Goal: Task Accomplishment & Management: Complete application form

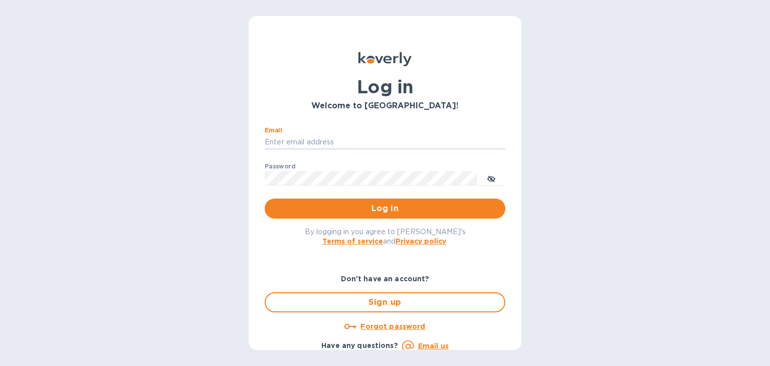
click at [374, 178] on div "Email ​ Password ​ Log in" at bounding box center [385, 173] width 240 height 92
type input "steven@wmcross.com"
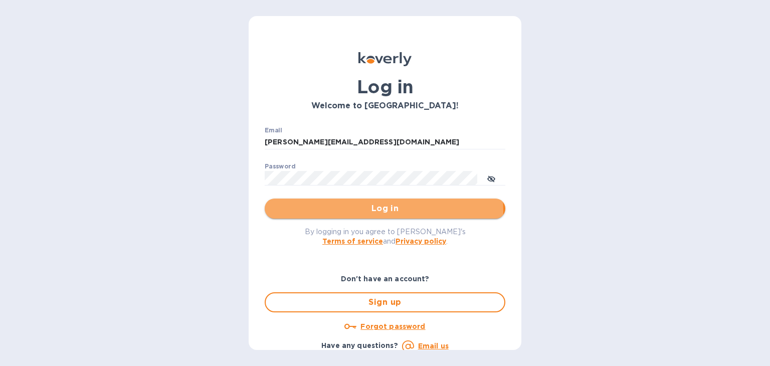
click at [383, 211] on span "Log in" at bounding box center [385, 208] width 224 height 12
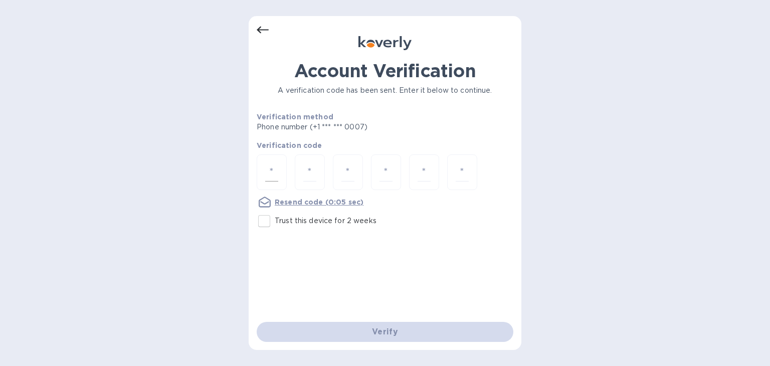
click at [276, 170] on input "number" at bounding box center [271, 172] width 13 height 19
type input "6"
type input "3"
type input "4"
type input "3"
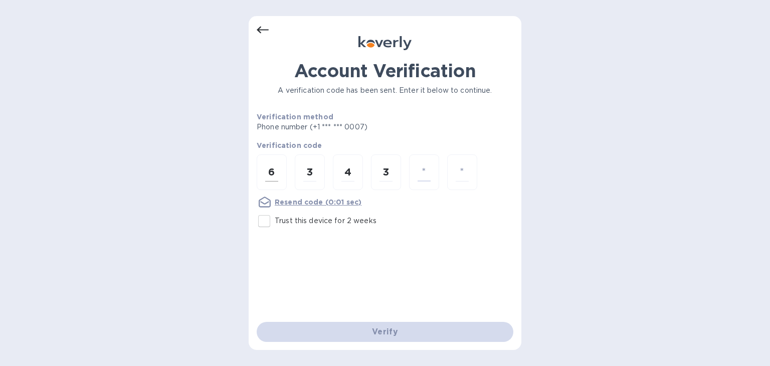
type input "9"
type input "4"
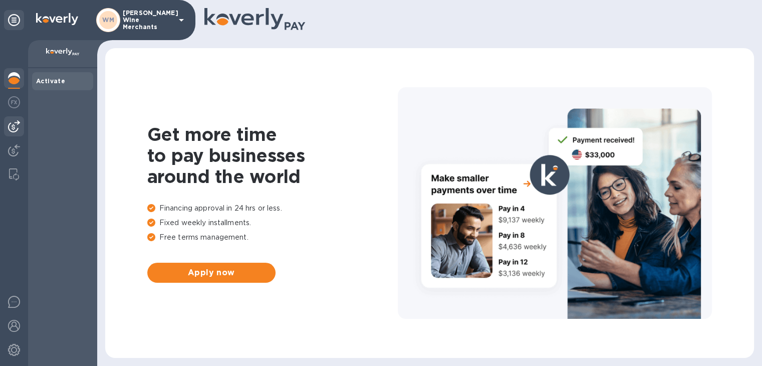
click at [17, 123] on img at bounding box center [14, 126] width 12 height 12
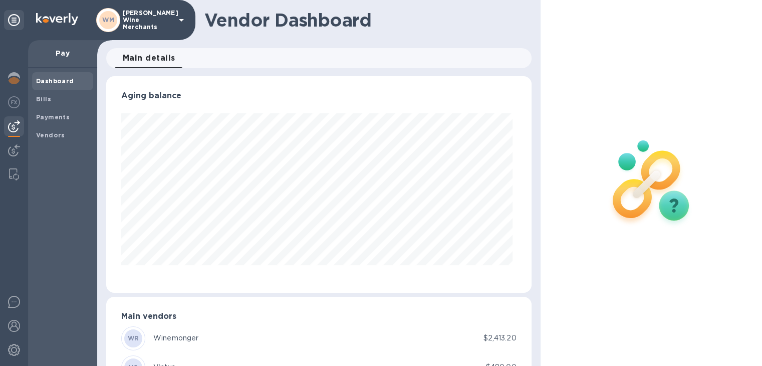
scroll to position [216, 421]
click at [45, 98] on b "Bills" at bounding box center [43, 99] width 15 height 8
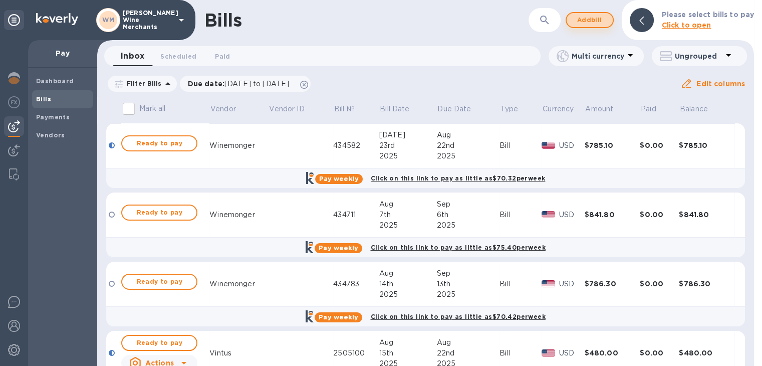
click at [590, 18] on span "Add bill" at bounding box center [590, 20] width 30 height 12
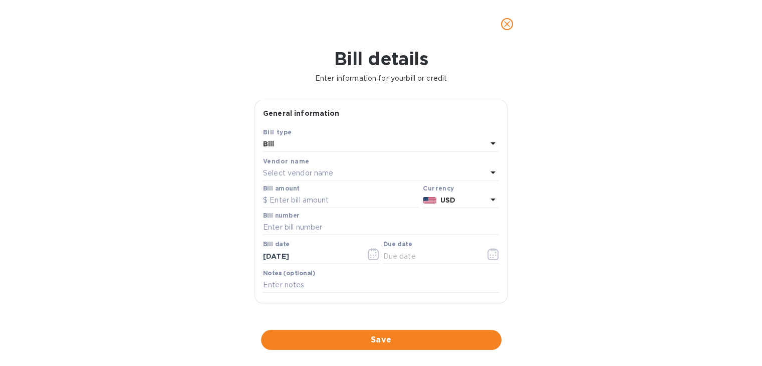
click at [281, 169] on p "Select vendor name" at bounding box center [298, 173] width 70 height 11
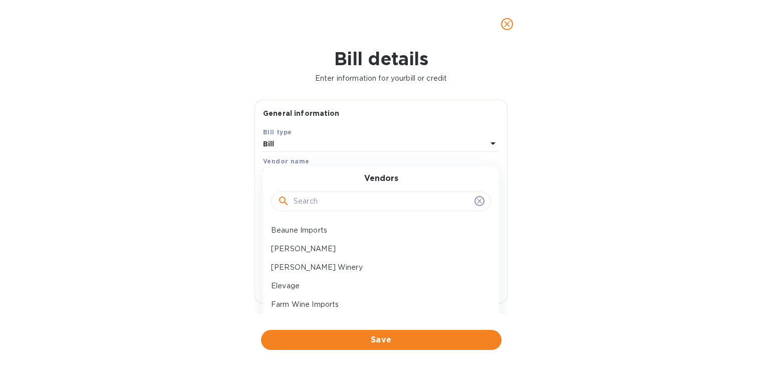
click at [340, 180] on div "Vendors" at bounding box center [381, 195] width 212 height 43
click at [333, 191] on div at bounding box center [381, 201] width 220 height 20
click at [297, 240] on div "[PERSON_NAME]" at bounding box center [377, 248] width 220 height 19
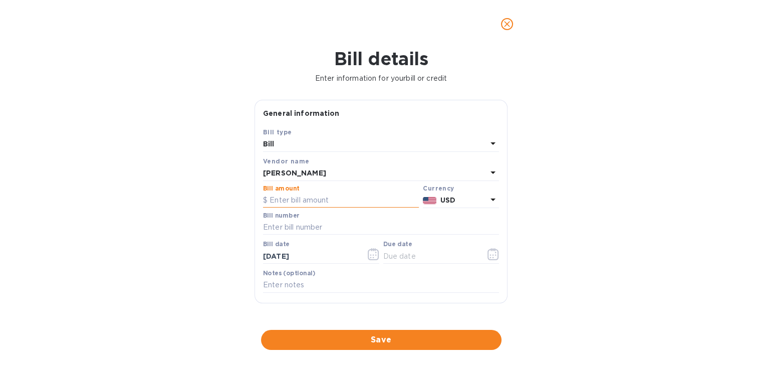
click at [283, 195] on input "text" at bounding box center [341, 200] width 156 height 15
type input "434.40"
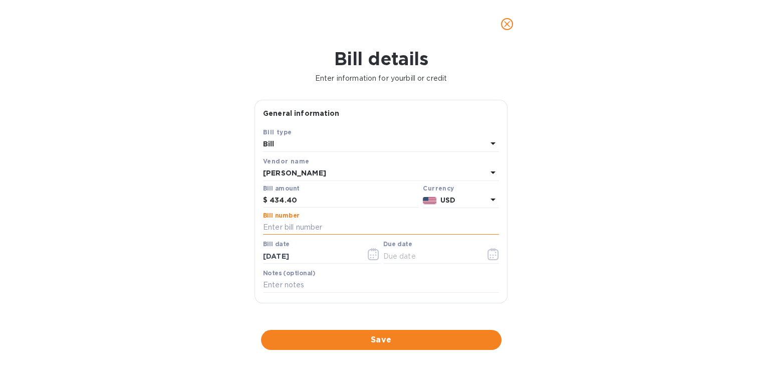
click at [287, 229] on input "text" at bounding box center [381, 227] width 236 height 15
type input "1630183"
click at [373, 255] on icon "button" at bounding box center [374, 254] width 12 height 12
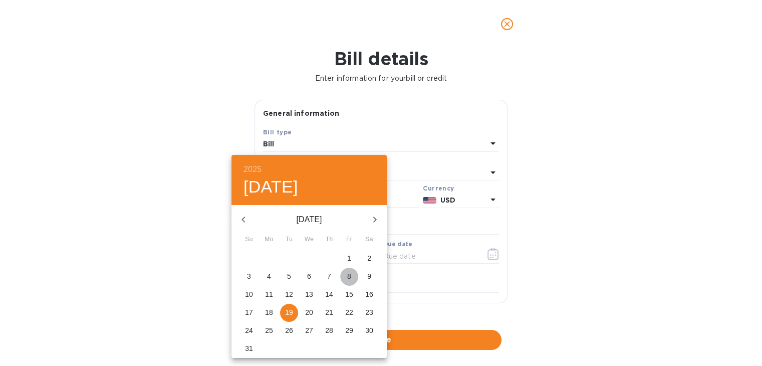
click at [348, 274] on p "8" at bounding box center [349, 276] width 4 height 10
type input "[DATE]"
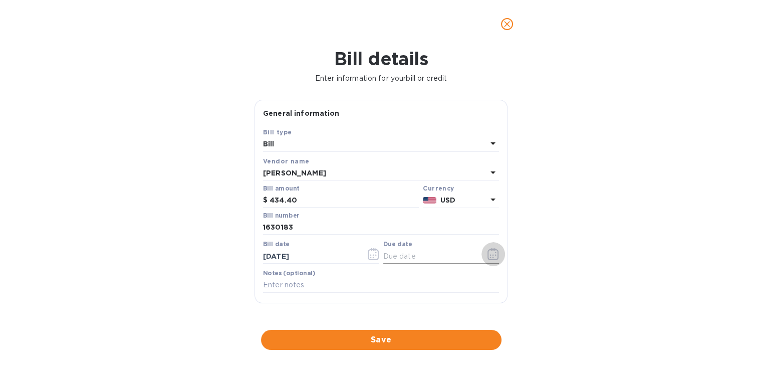
click at [490, 255] on icon "button" at bounding box center [491, 255] width 2 height 2
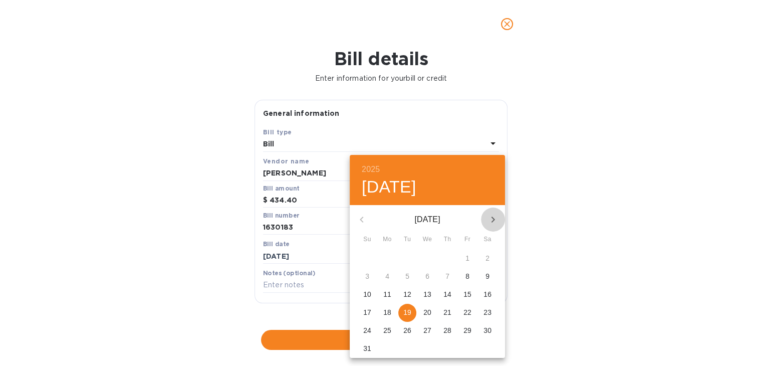
click at [495, 212] on button "button" at bounding box center [493, 219] width 24 height 24
click at [447, 297] on p "18" at bounding box center [447, 294] width 8 height 10
type input "[DATE]"
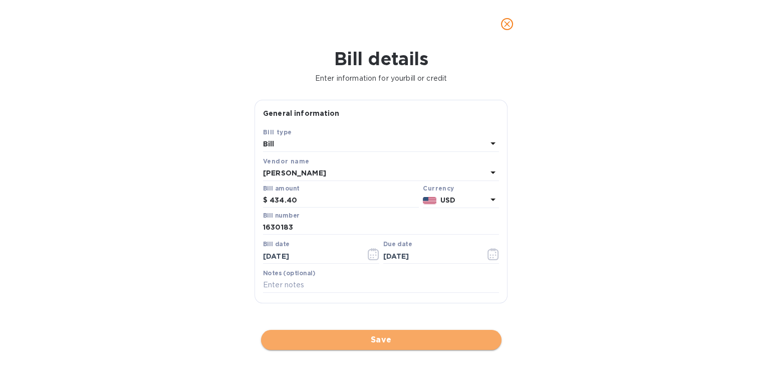
click at [373, 338] on span "Save" at bounding box center [381, 340] width 224 height 12
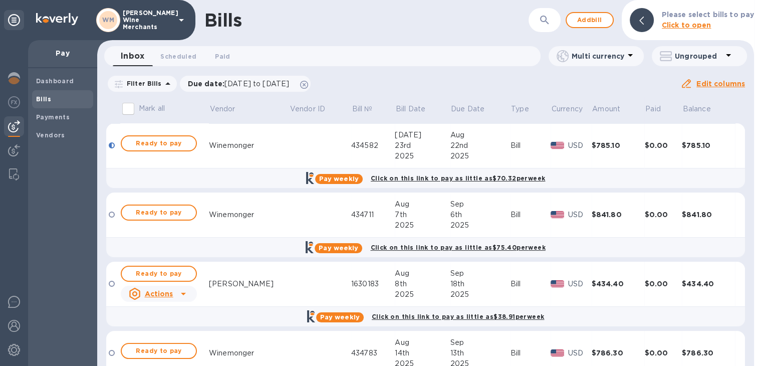
scroll to position [112, 0]
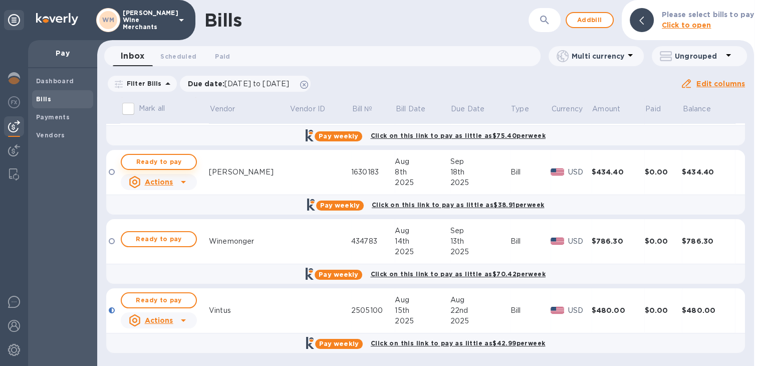
click at [168, 166] on span "Ready to pay" at bounding box center [159, 162] width 58 height 12
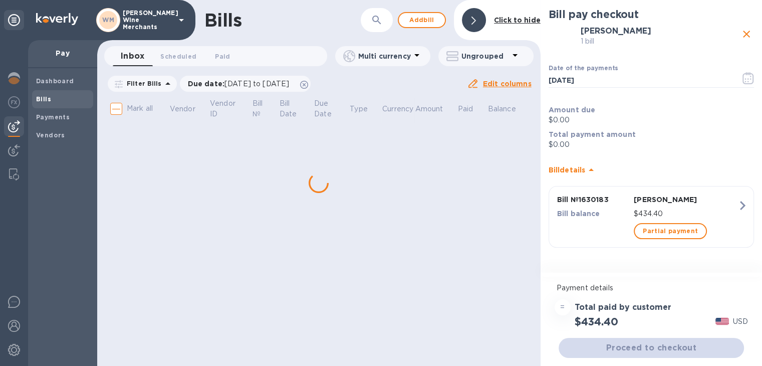
scroll to position [0, 0]
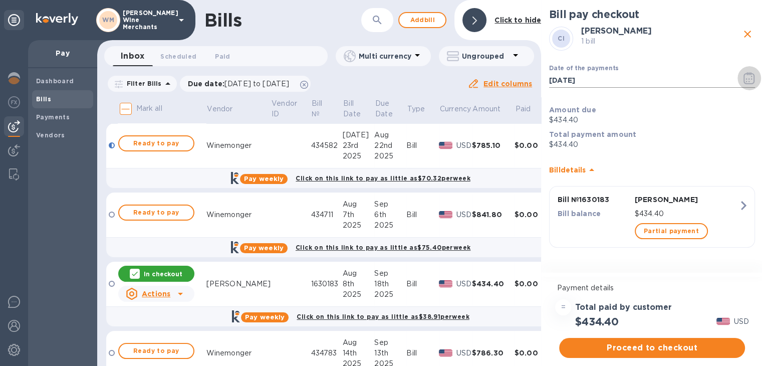
click at [751, 77] on icon "button" at bounding box center [749, 78] width 12 height 12
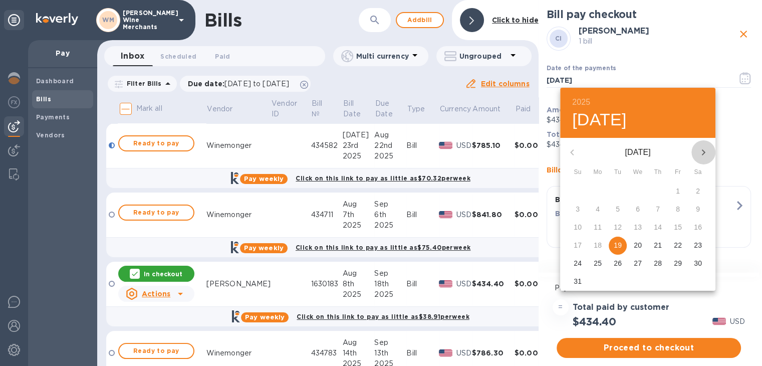
click at [703, 152] on icon "button" at bounding box center [703, 152] width 12 height 12
click at [596, 228] on p "15" at bounding box center [598, 227] width 8 height 10
type input "[DATE]"
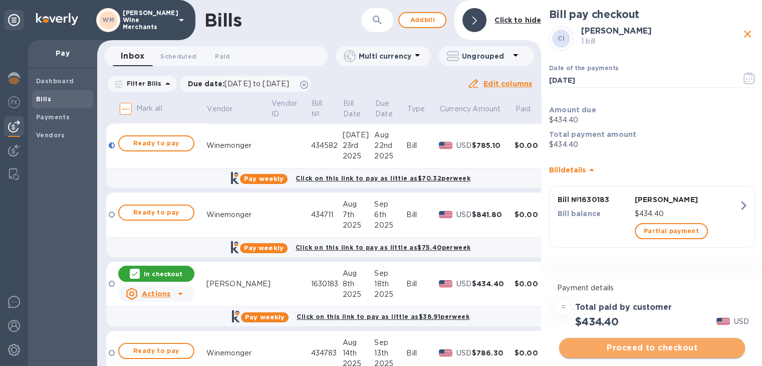
click at [641, 345] on span "Proceed to checkout" at bounding box center [652, 348] width 170 height 12
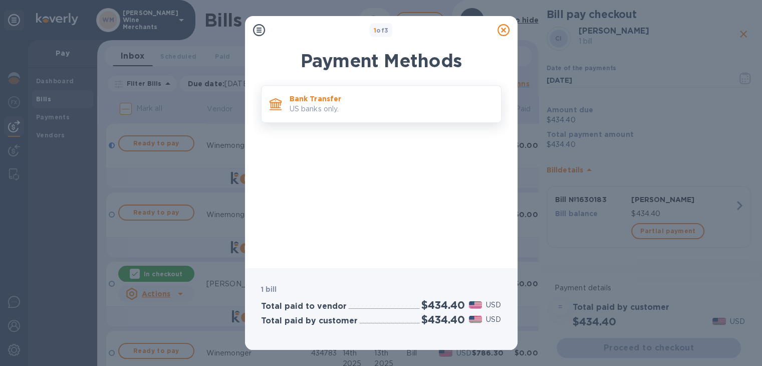
click at [300, 104] on p "US banks only." at bounding box center [391, 109] width 203 height 11
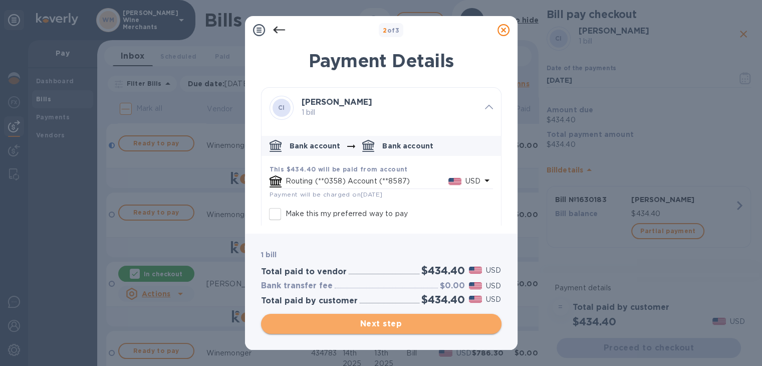
click at [386, 325] on span "Next step" at bounding box center [381, 324] width 224 height 12
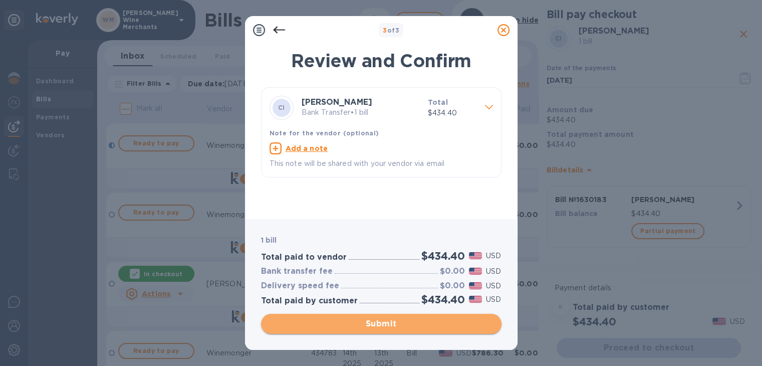
click at [386, 325] on span "Submit" at bounding box center [381, 324] width 224 height 12
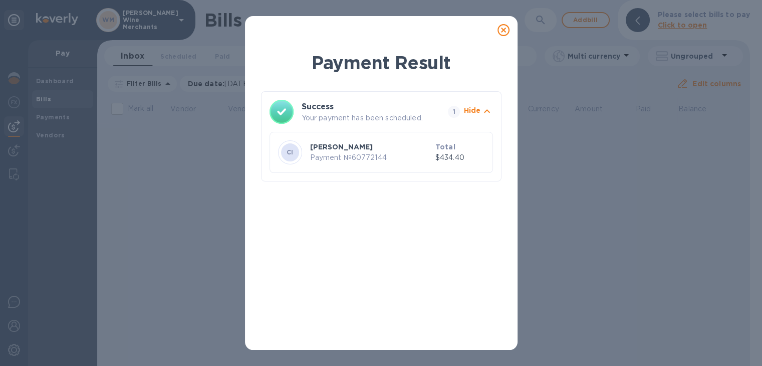
click at [503, 31] on icon at bounding box center [503, 30] width 12 height 12
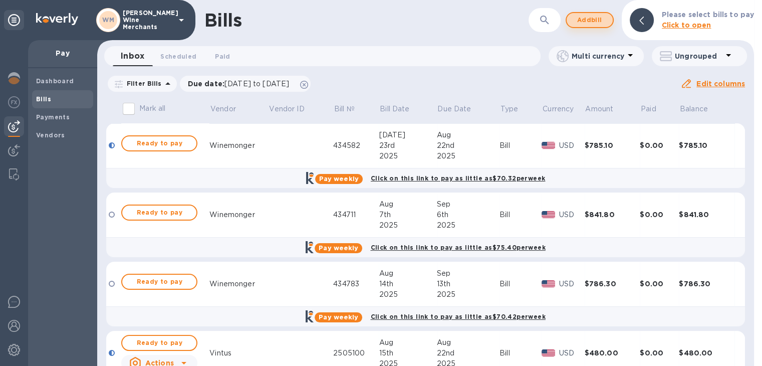
click at [584, 17] on span "Add bill" at bounding box center [590, 20] width 30 height 12
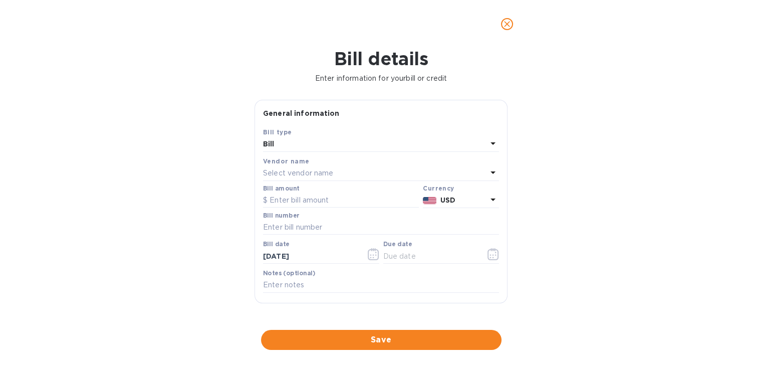
click at [317, 168] on p "Select vendor name" at bounding box center [298, 173] width 70 height 11
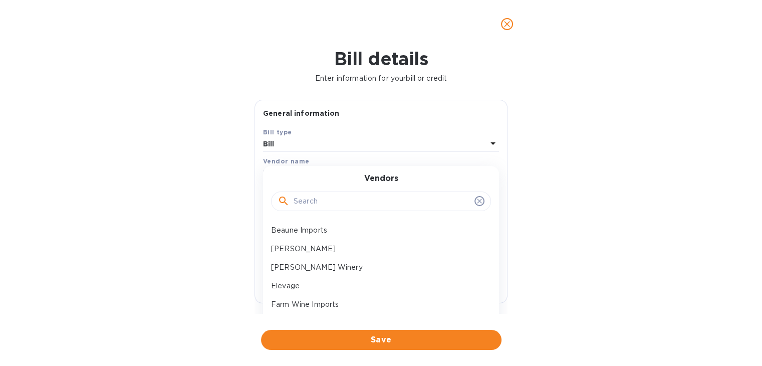
click at [320, 207] on input "text" at bounding box center [382, 201] width 177 height 15
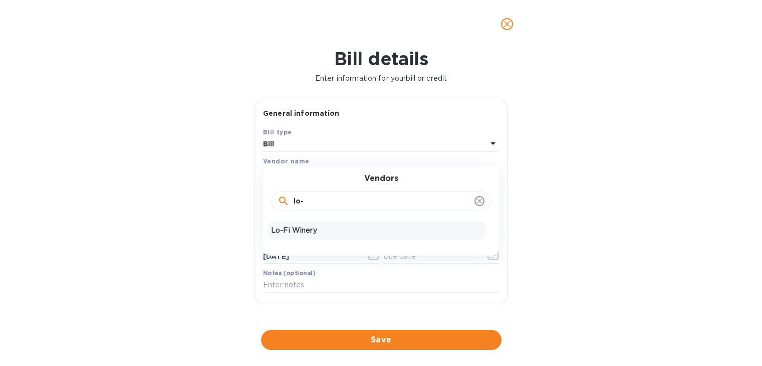
type input "lo-"
click at [309, 223] on div "Lo-Fi Winery" at bounding box center [377, 230] width 220 height 19
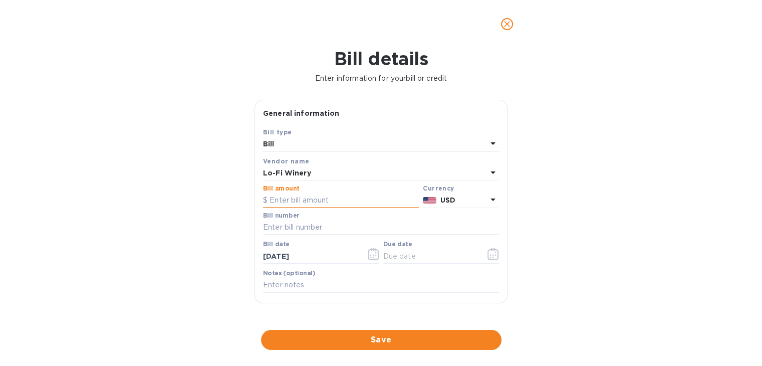
click at [295, 197] on input "text" at bounding box center [341, 200] width 156 height 15
type input "356.40"
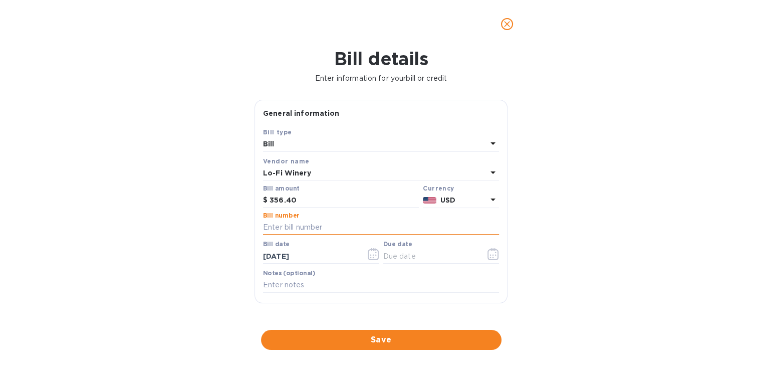
click at [319, 232] on input "text" at bounding box center [381, 227] width 236 height 15
type input "4230808"
click at [372, 259] on icon "button" at bounding box center [374, 254] width 12 height 12
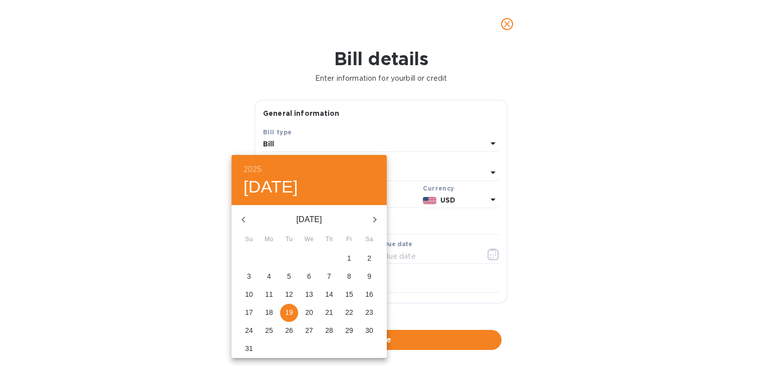
click at [489, 251] on div at bounding box center [381, 183] width 762 height 366
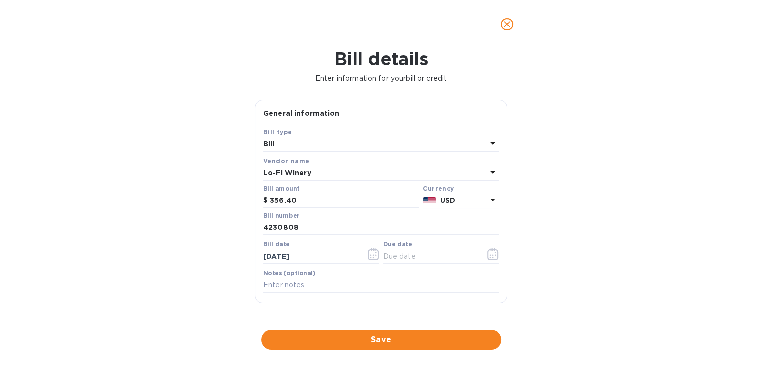
click at [489, 251] on div "2025 Tue, Aug [DATE] Mo Tu We Th Fr Sa 27 28 29 30 31 1 2 3 4 5 6 7 8 9 10 11 1…" at bounding box center [381, 183] width 762 height 366
click at [489, 251] on icon "button" at bounding box center [492, 254] width 11 height 12
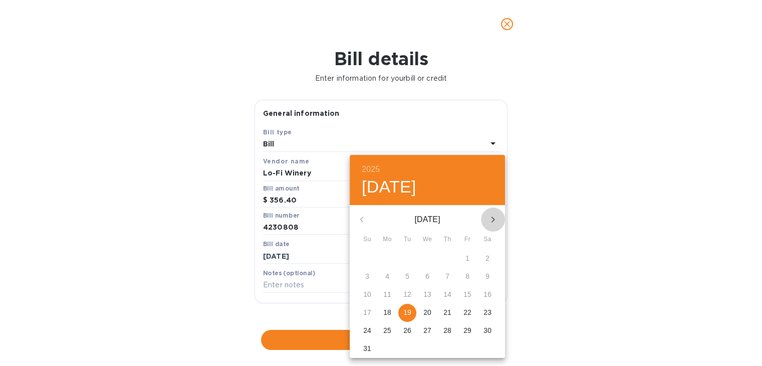
click at [492, 221] on icon "button" at bounding box center [493, 219] width 4 height 6
click at [390, 332] on p "29" at bounding box center [387, 330] width 8 height 10
type input "[DATE]"
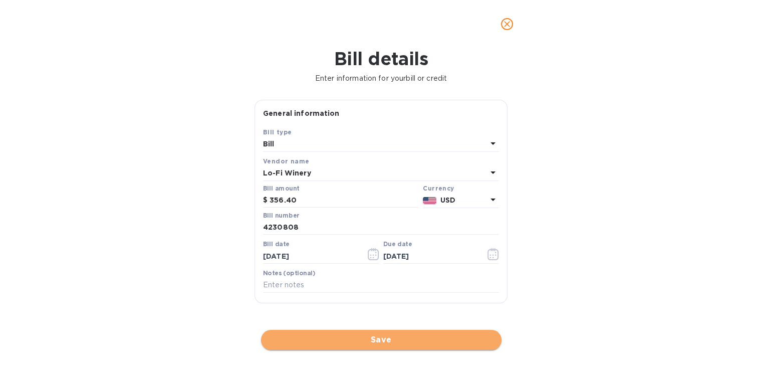
click at [377, 339] on span "Save" at bounding box center [381, 340] width 224 height 12
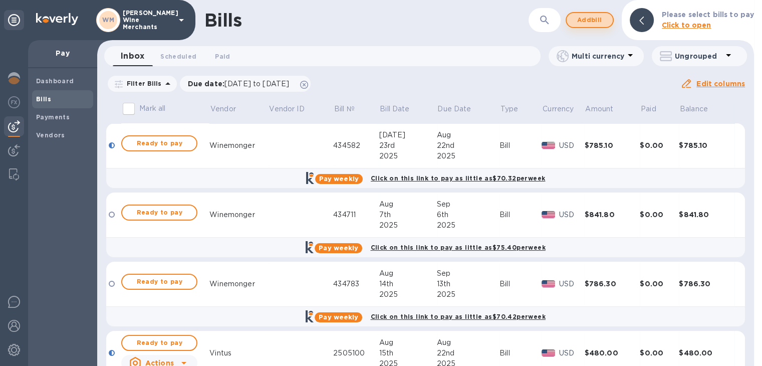
click at [581, 19] on span "Add bill" at bounding box center [590, 20] width 30 height 12
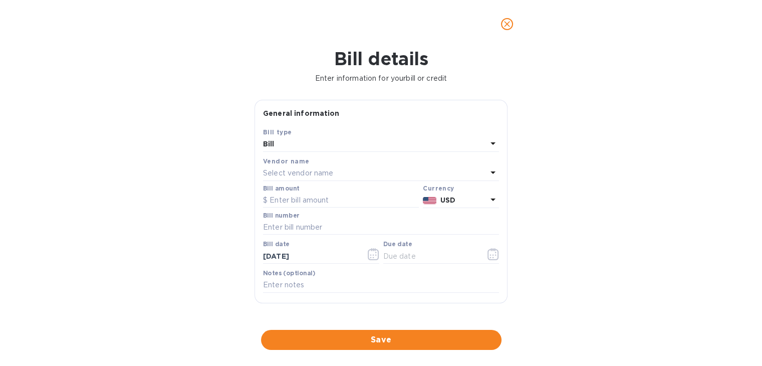
click at [297, 173] on p "Select vendor name" at bounding box center [298, 173] width 70 height 11
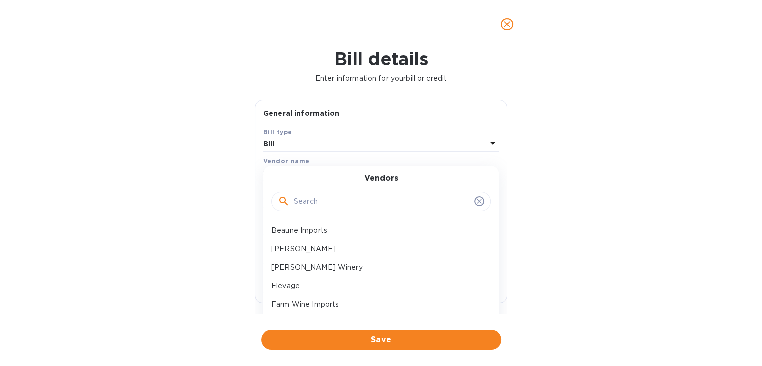
click at [312, 200] on input "text" at bounding box center [382, 201] width 177 height 15
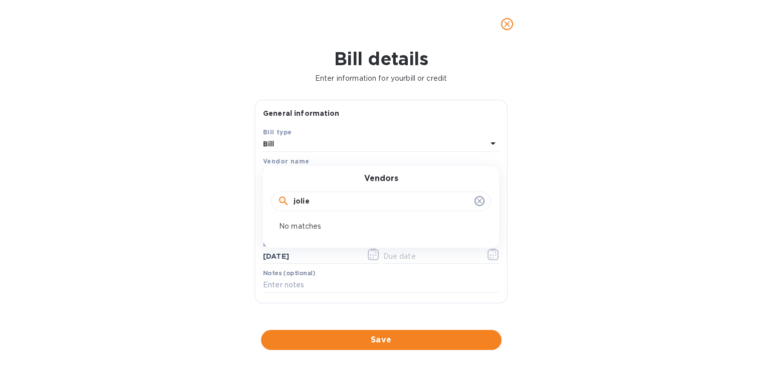
type input "jolie"
click at [475, 199] on icon at bounding box center [479, 201] width 8 height 8
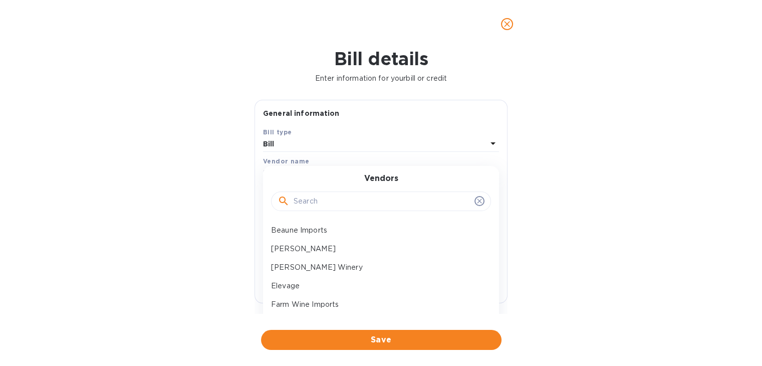
click at [346, 205] on input "text" at bounding box center [382, 201] width 177 height 15
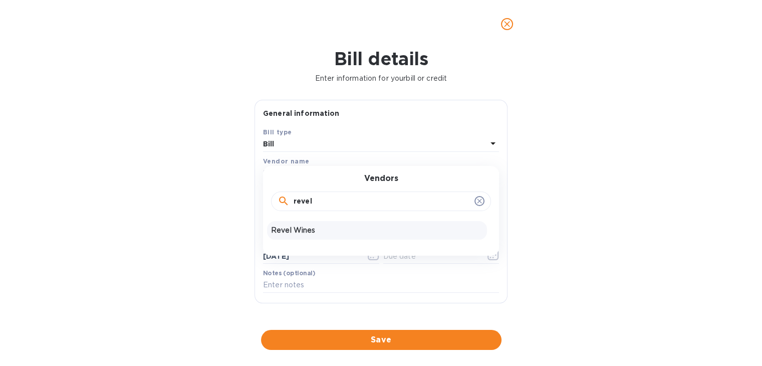
type input "revel"
click at [320, 232] on p "Revel Wines" at bounding box center [377, 230] width 212 height 11
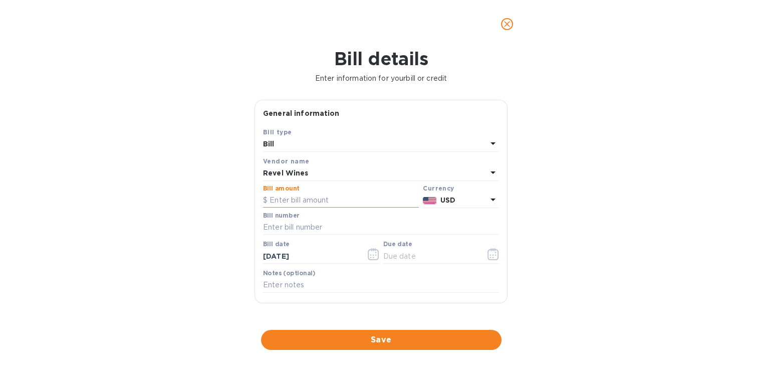
click at [313, 202] on input "text" at bounding box center [341, 200] width 156 height 15
type input "409.20"
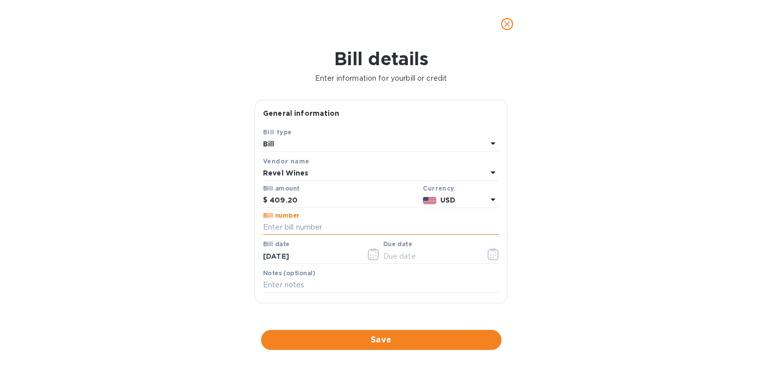
click at [311, 227] on input "text" at bounding box center [381, 227] width 236 height 15
type input "8883859"
click at [487, 253] on icon "button" at bounding box center [492, 254] width 11 height 12
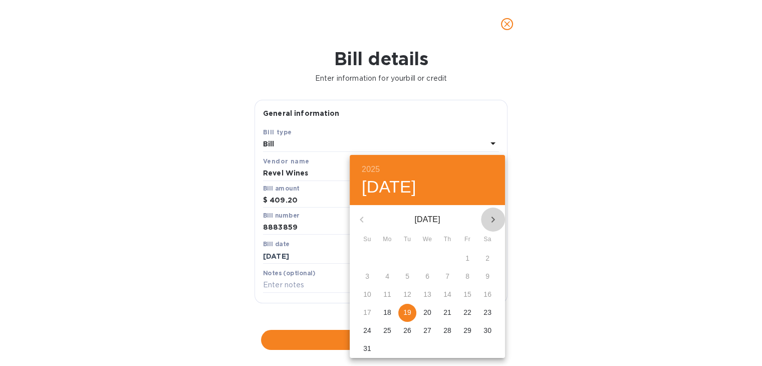
click at [490, 227] on button "button" at bounding box center [493, 219] width 24 height 24
click at [391, 330] on p "29" at bounding box center [387, 330] width 8 height 10
type input "[DATE]"
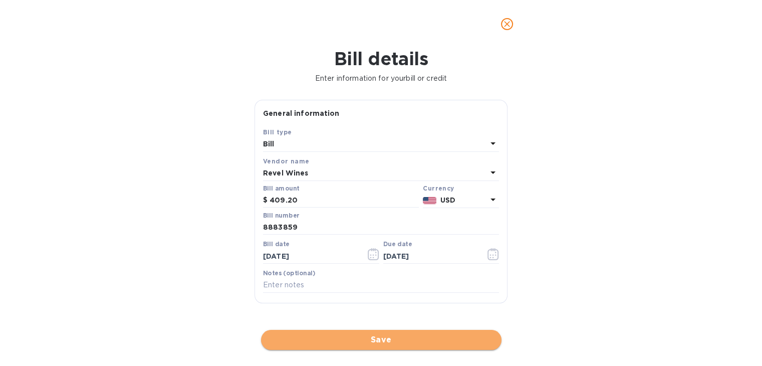
click at [379, 337] on span "Save" at bounding box center [381, 340] width 224 height 12
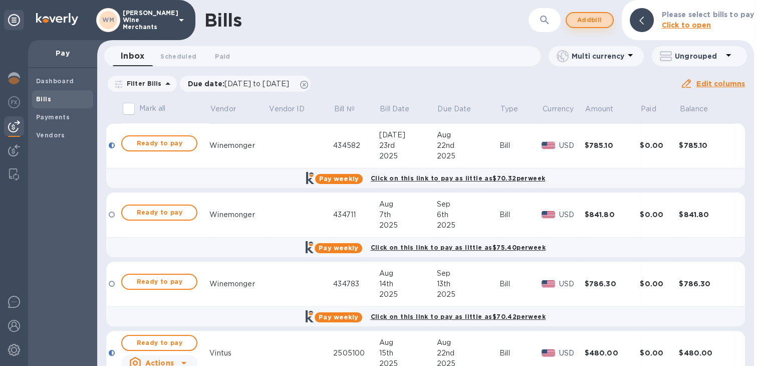
click at [592, 19] on span "Add bill" at bounding box center [590, 20] width 30 height 12
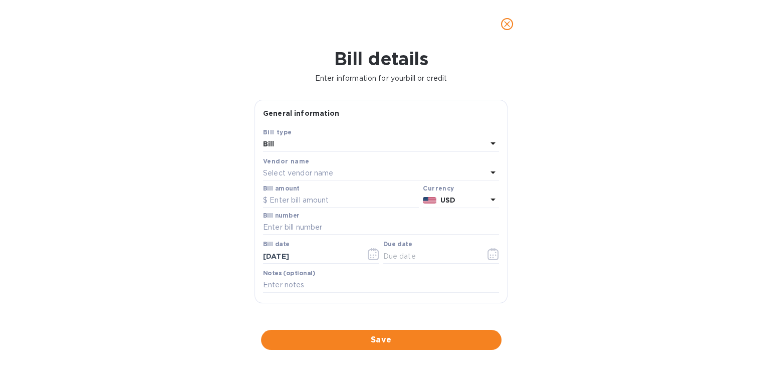
click at [363, 179] on div "Select vendor name" at bounding box center [375, 173] width 224 height 14
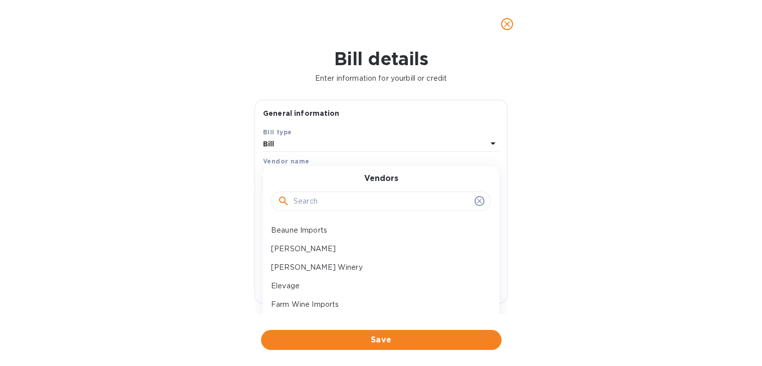
click at [336, 197] on input "text" at bounding box center [382, 201] width 177 height 15
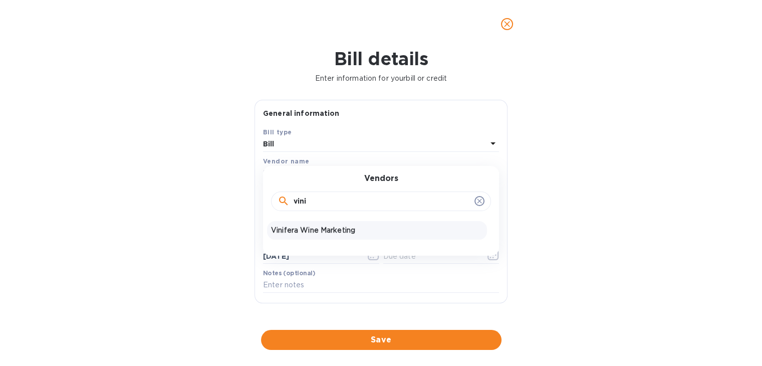
type input "vini"
click at [325, 227] on p "Vinifera Wine Marketing" at bounding box center [377, 230] width 212 height 11
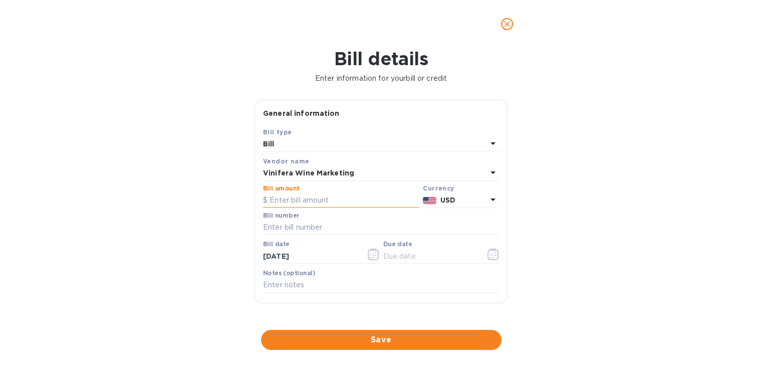
click at [306, 204] on input "text" at bounding box center [341, 200] width 156 height 15
click at [345, 168] on p "Vinifera Wine Marketing" at bounding box center [308, 173] width 91 height 11
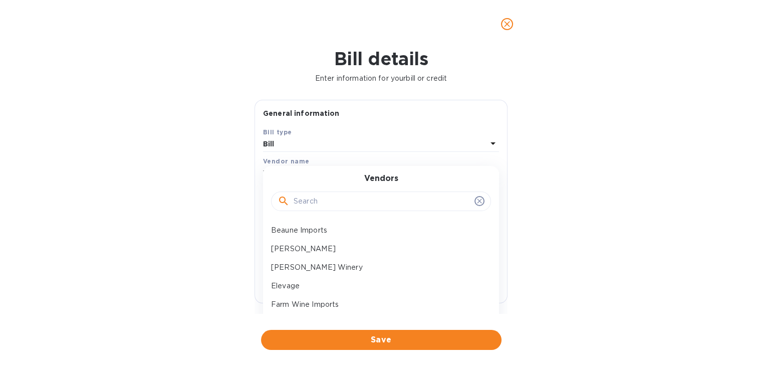
click at [331, 206] on input "text" at bounding box center [382, 201] width 177 height 15
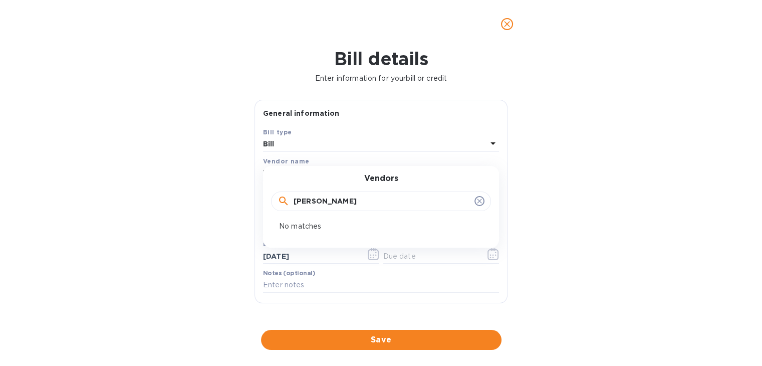
type input "[PERSON_NAME]"
click at [476, 198] on icon at bounding box center [479, 201] width 8 height 8
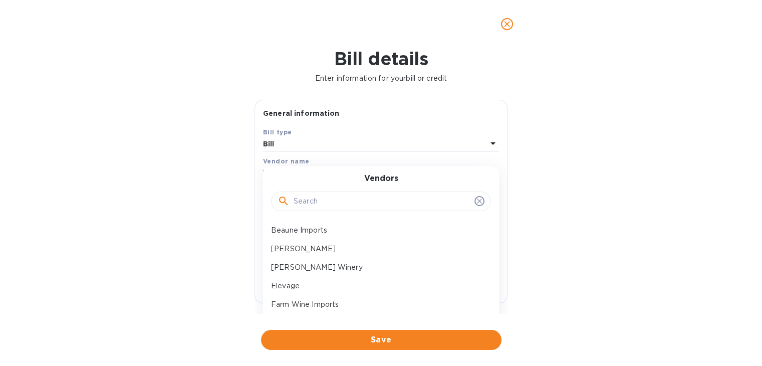
click at [321, 203] on input "text" at bounding box center [382, 201] width 177 height 15
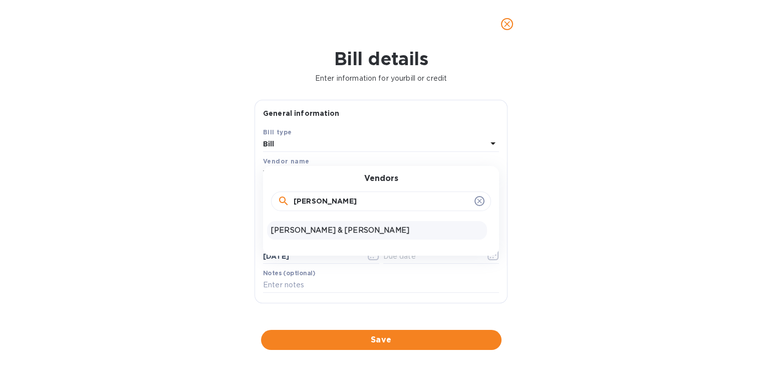
type input "[PERSON_NAME]"
click at [313, 233] on p "[PERSON_NAME] & [PERSON_NAME]" at bounding box center [377, 230] width 212 height 11
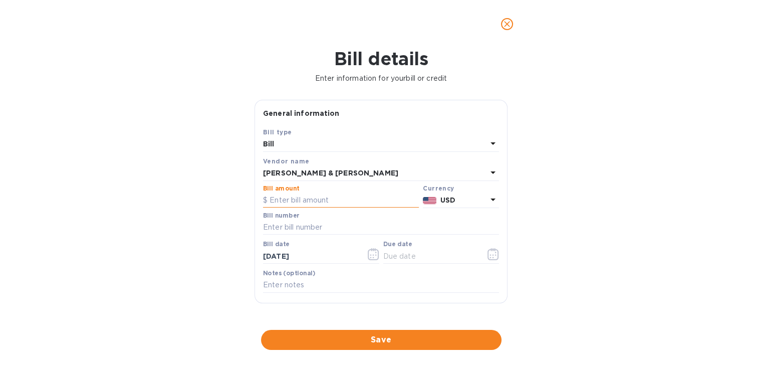
click at [311, 203] on input "text" at bounding box center [341, 200] width 156 height 15
type input "2,120.70"
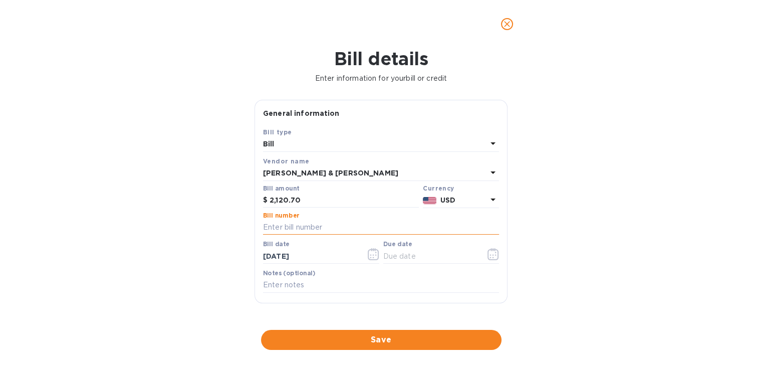
click at [303, 227] on input "text" at bounding box center [381, 227] width 236 height 15
type input "604893"
click at [490, 255] on icon "button" at bounding box center [493, 254] width 12 height 12
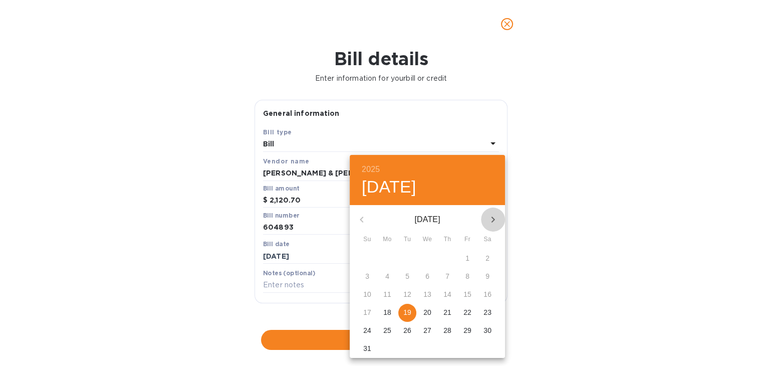
click at [497, 220] on icon "button" at bounding box center [493, 219] width 12 height 12
click at [386, 328] on p "29" at bounding box center [387, 330] width 8 height 10
type input "[DATE]"
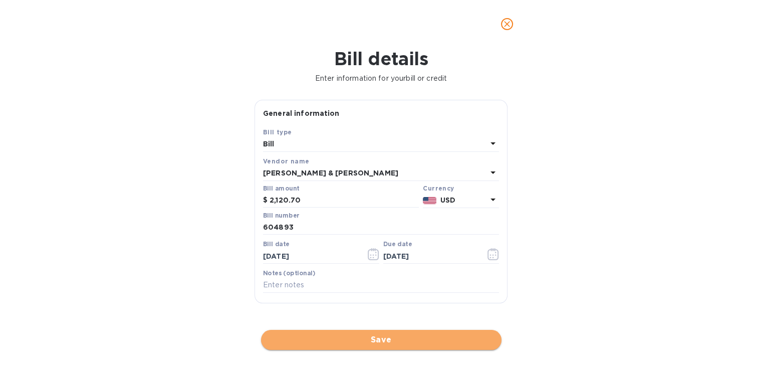
click at [357, 333] on button "Save" at bounding box center [381, 340] width 240 height 20
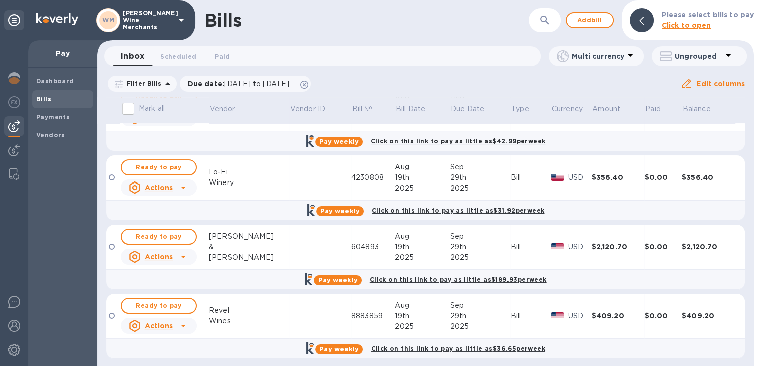
scroll to position [250, 0]
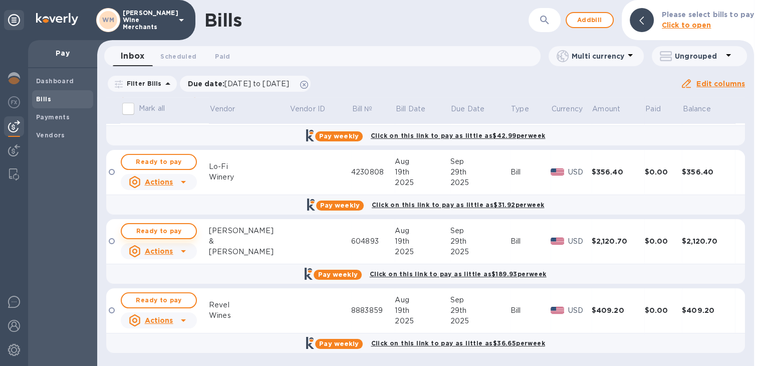
click at [160, 233] on span "Ready to pay" at bounding box center [159, 231] width 58 height 12
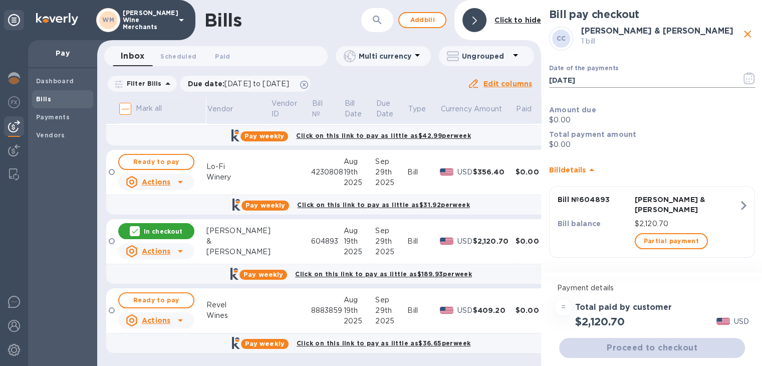
click at [751, 77] on icon "button" at bounding box center [749, 78] width 12 height 12
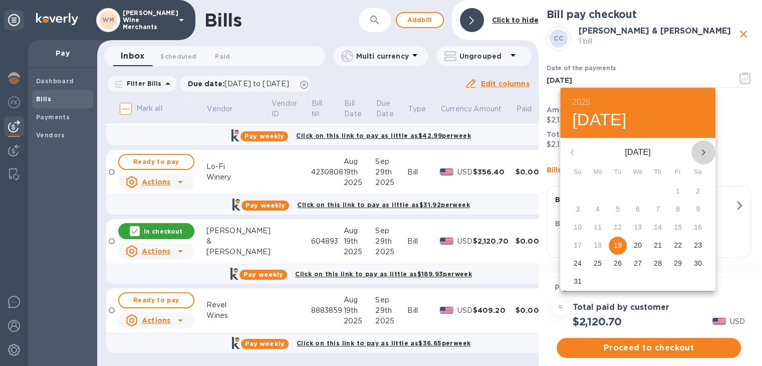
click at [698, 152] on icon "button" at bounding box center [703, 152] width 12 height 12
click at [676, 242] on p "26" at bounding box center [678, 245] width 8 height 10
type input "[DATE]"
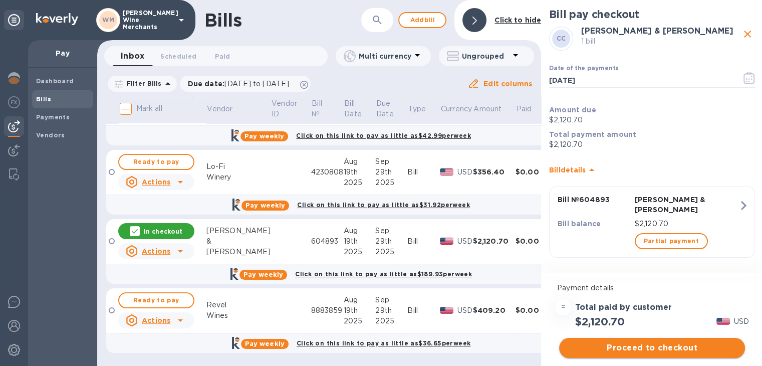
click at [623, 346] on span "Proceed to checkout" at bounding box center [652, 348] width 170 height 12
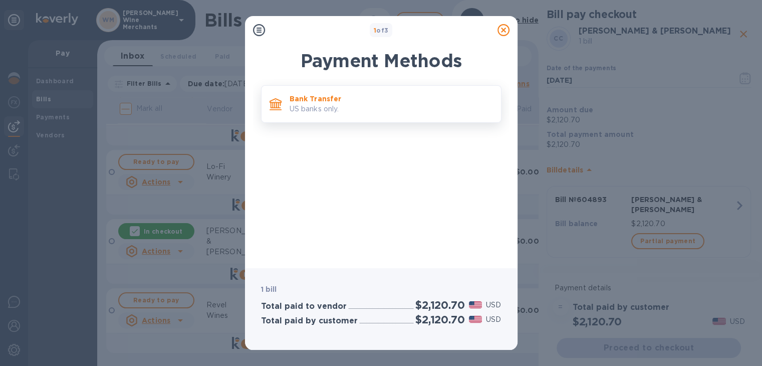
click at [337, 109] on p "US banks only." at bounding box center [391, 109] width 203 height 11
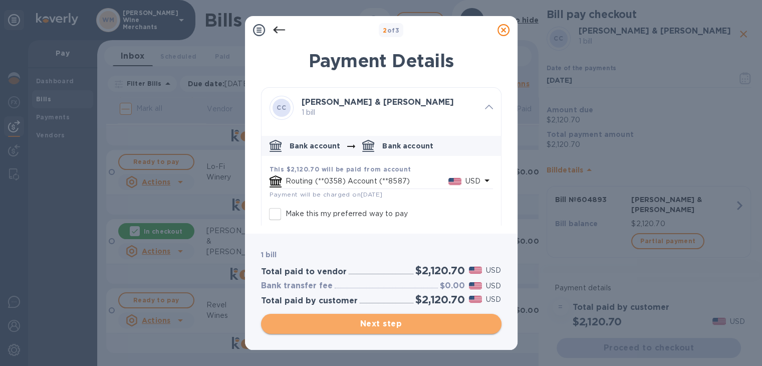
click at [373, 318] on span "Next step" at bounding box center [381, 324] width 224 height 12
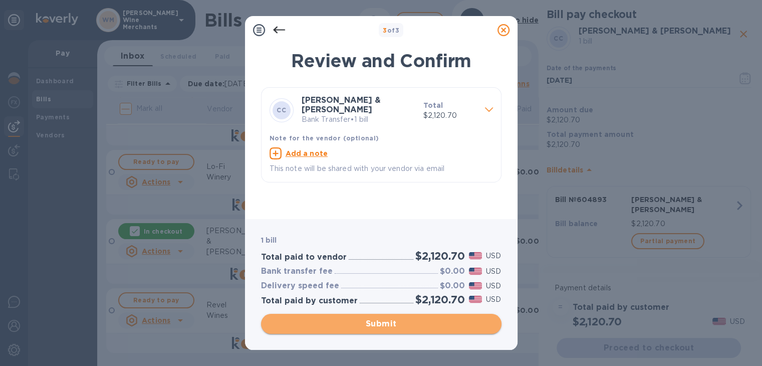
click at [375, 320] on span "Submit" at bounding box center [381, 324] width 224 height 12
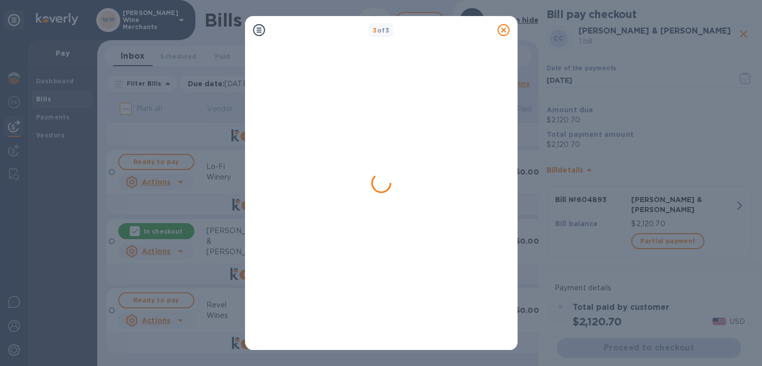
scroll to position [0, 0]
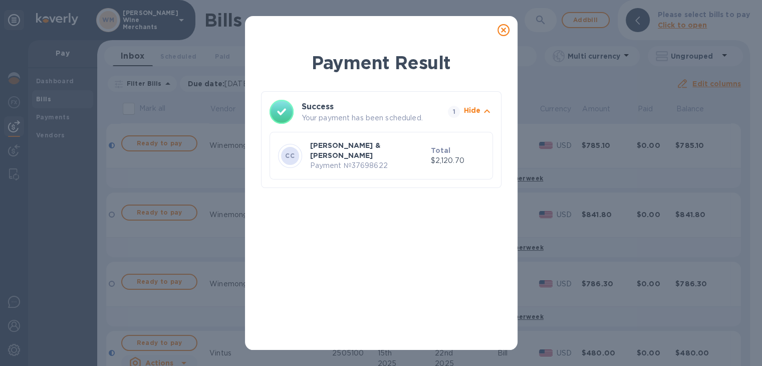
click at [509, 31] on icon at bounding box center [503, 30] width 12 height 12
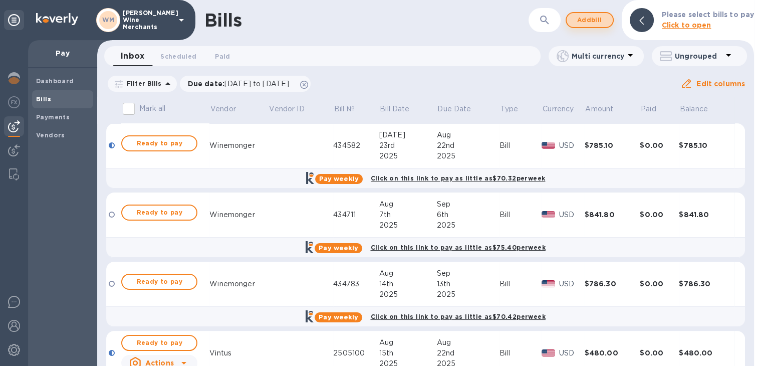
click at [587, 17] on span "Add bill" at bounding box center [590, 20] width 30 height 12
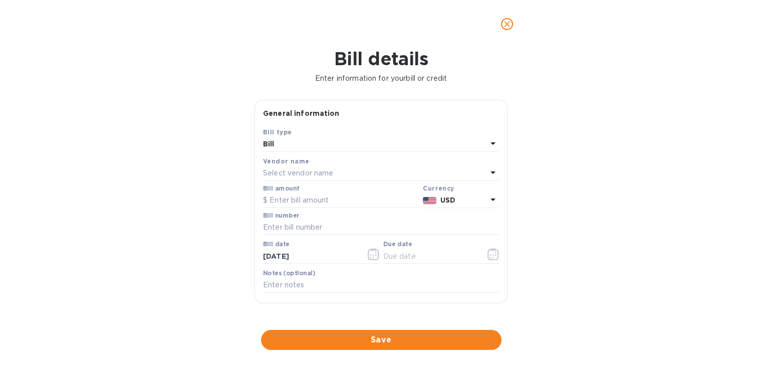
click at [337, 169] on div "Select vendor name" at bounding box center [375, 173] width 224 height 14
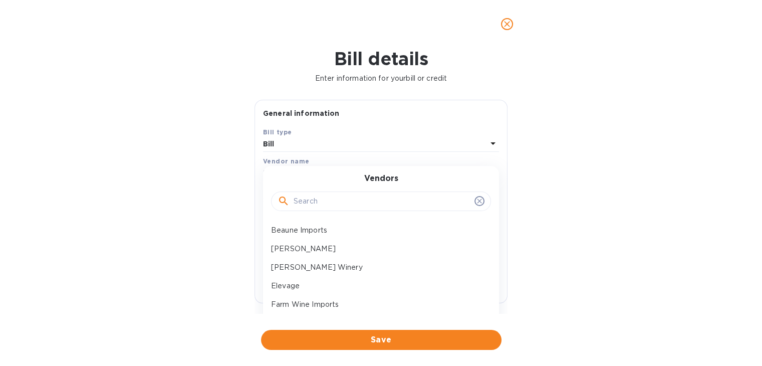
click at [317, 207] on input "text" at bounding box center [382, 201] width 177 height 15
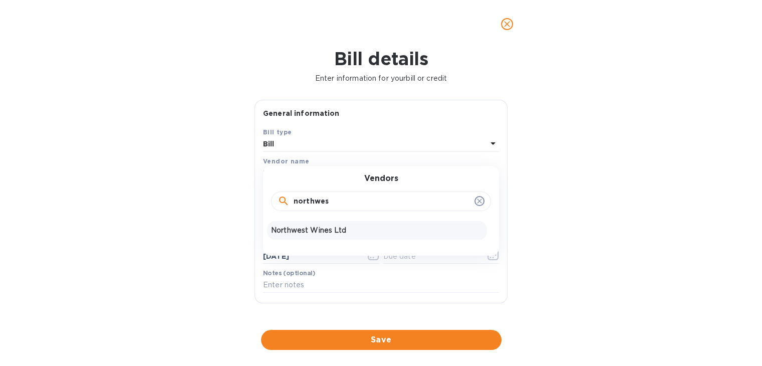
type input "northwes"
click at [319, 227] on p "Northwest Wines Ltd" at bounding box center [377, 230] width 212 height 11
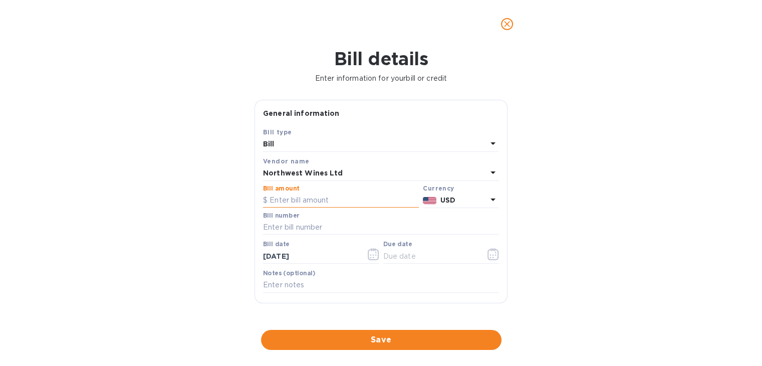
click at [310, 203] on input "text" at bounding box center [341, 200] width 156 height 15
type input "755.60"
click at [312, 228] on input "text" at bounding box center [381, 227] width 236 height 15
type input "145371"
click at [493, 255] on icon "button" at bounding box center [493, 254] width 12 height 12
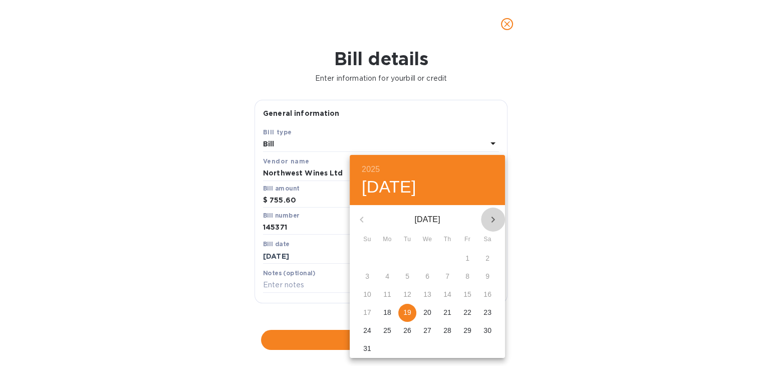
click at [493, 221] on icon "button" at bounding box center [493, 219] width 12 height 12
click at [384, 331] on p "29" at bounding box center [387, 330] width 8 height 10
type input "[DATE]"
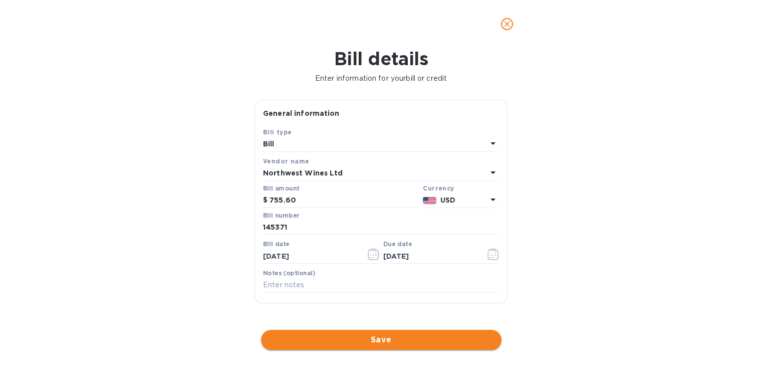
click at [376, 334] on span "Save" at bounding box center [381, 340] width 224 height 12
